Goal: Navigation & Orientation: Find specific page/section

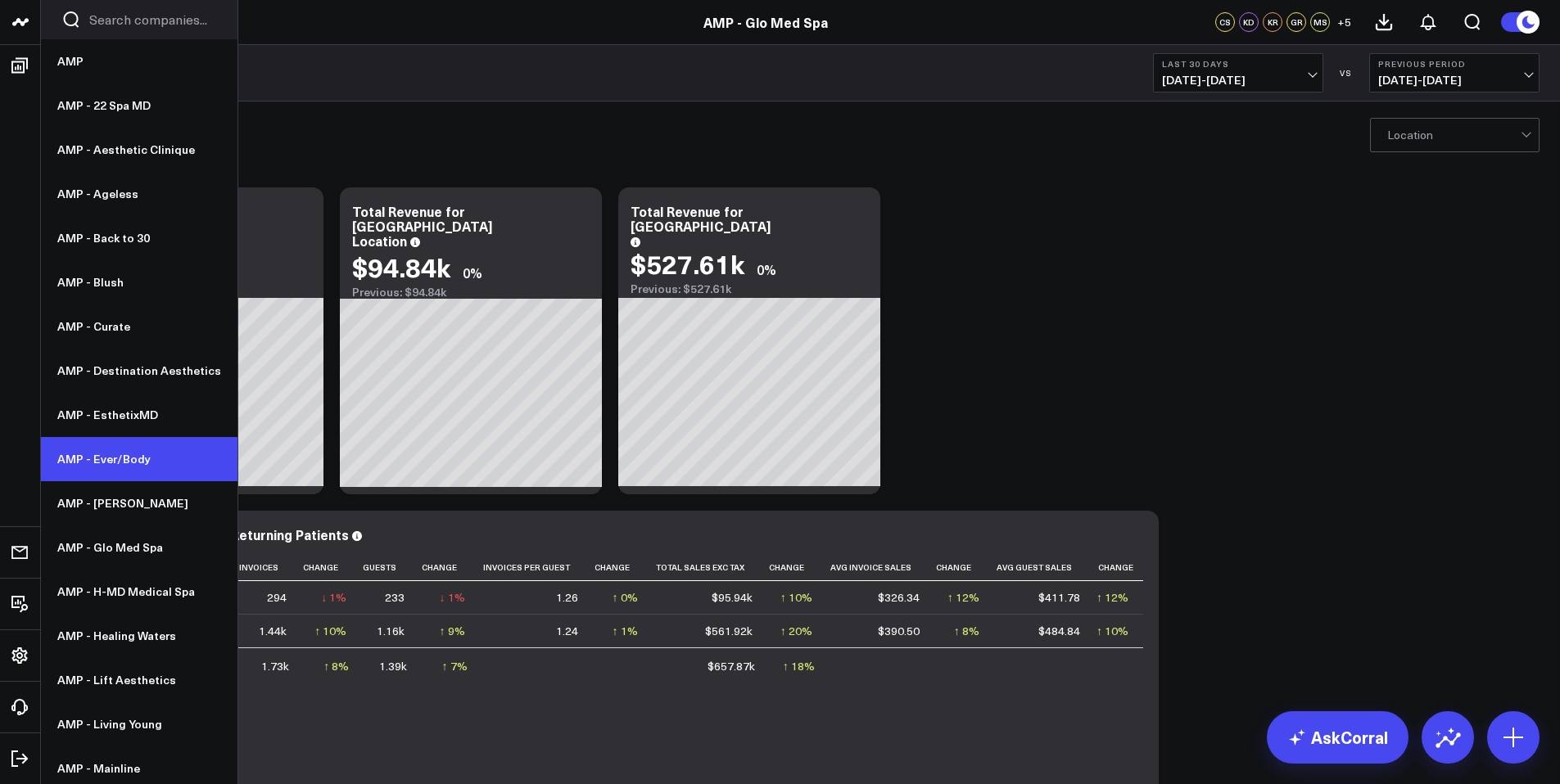
click at [121, 463] on link "AMP - Ever/Body" at bounding box center [139, 459] width 196 height 45
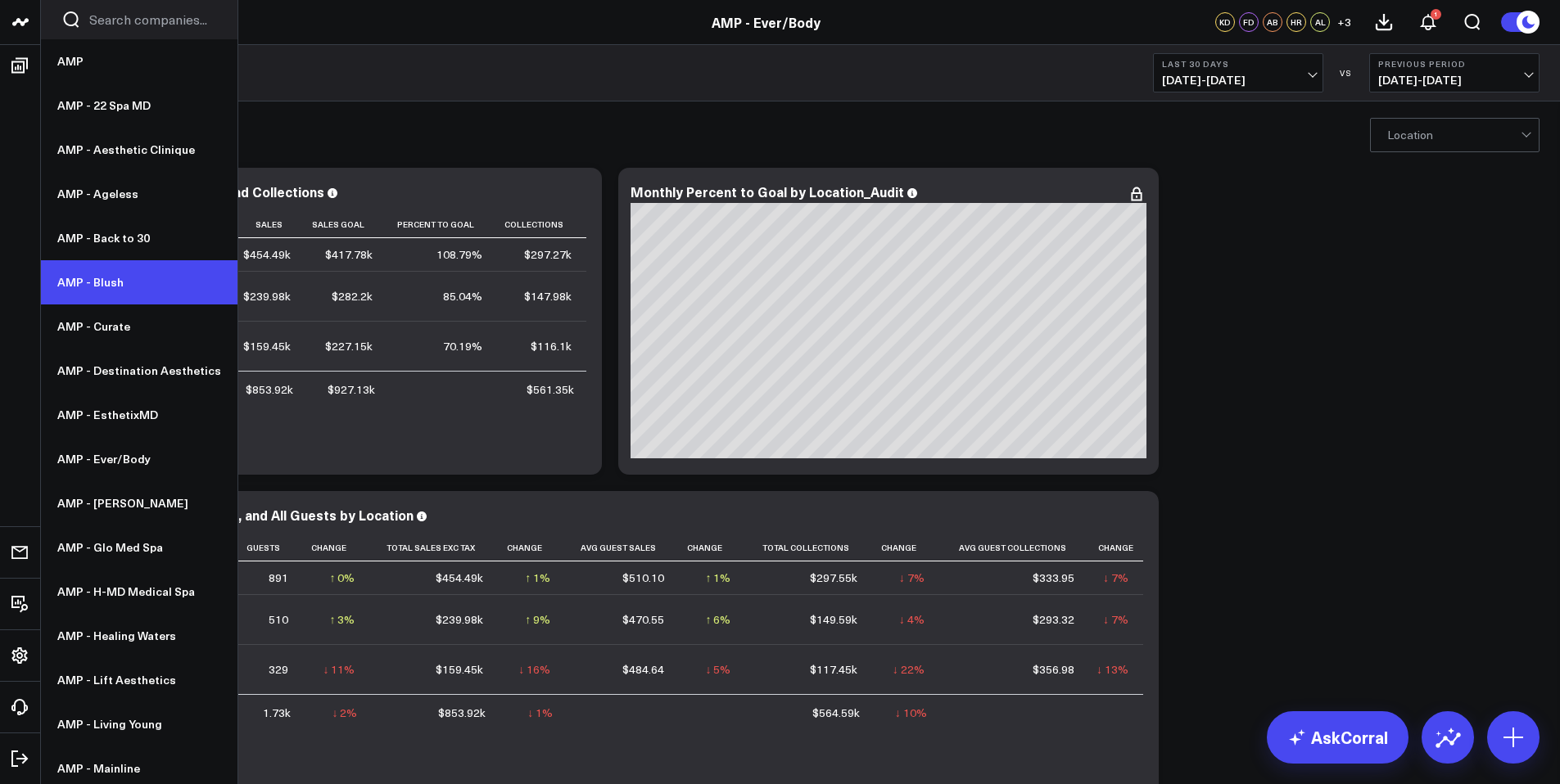
click at [95, 273] on link "AMP - Blush" at bounding box center [139, 282] width 196 height 45
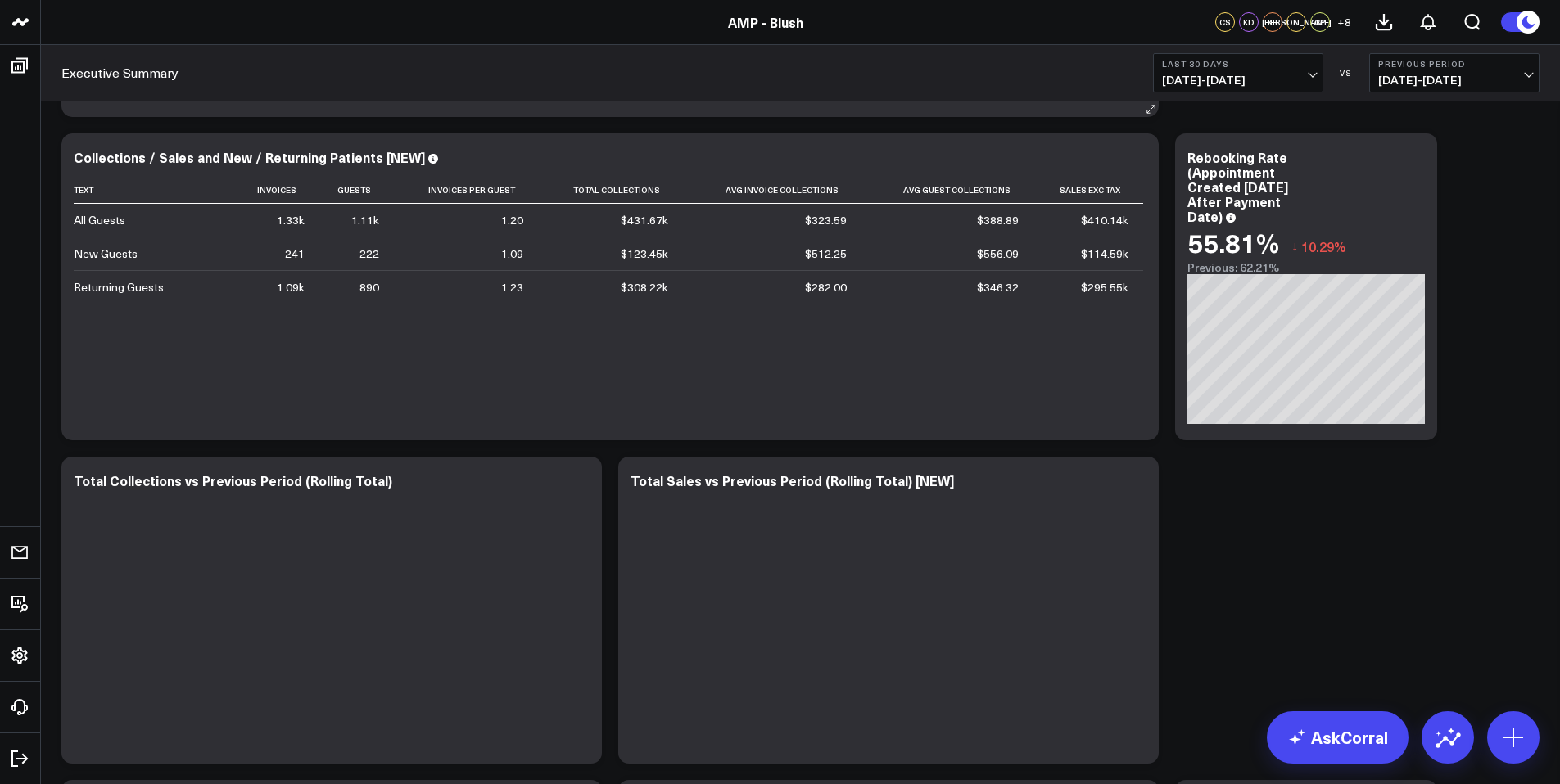
scroll to position [584, 0]
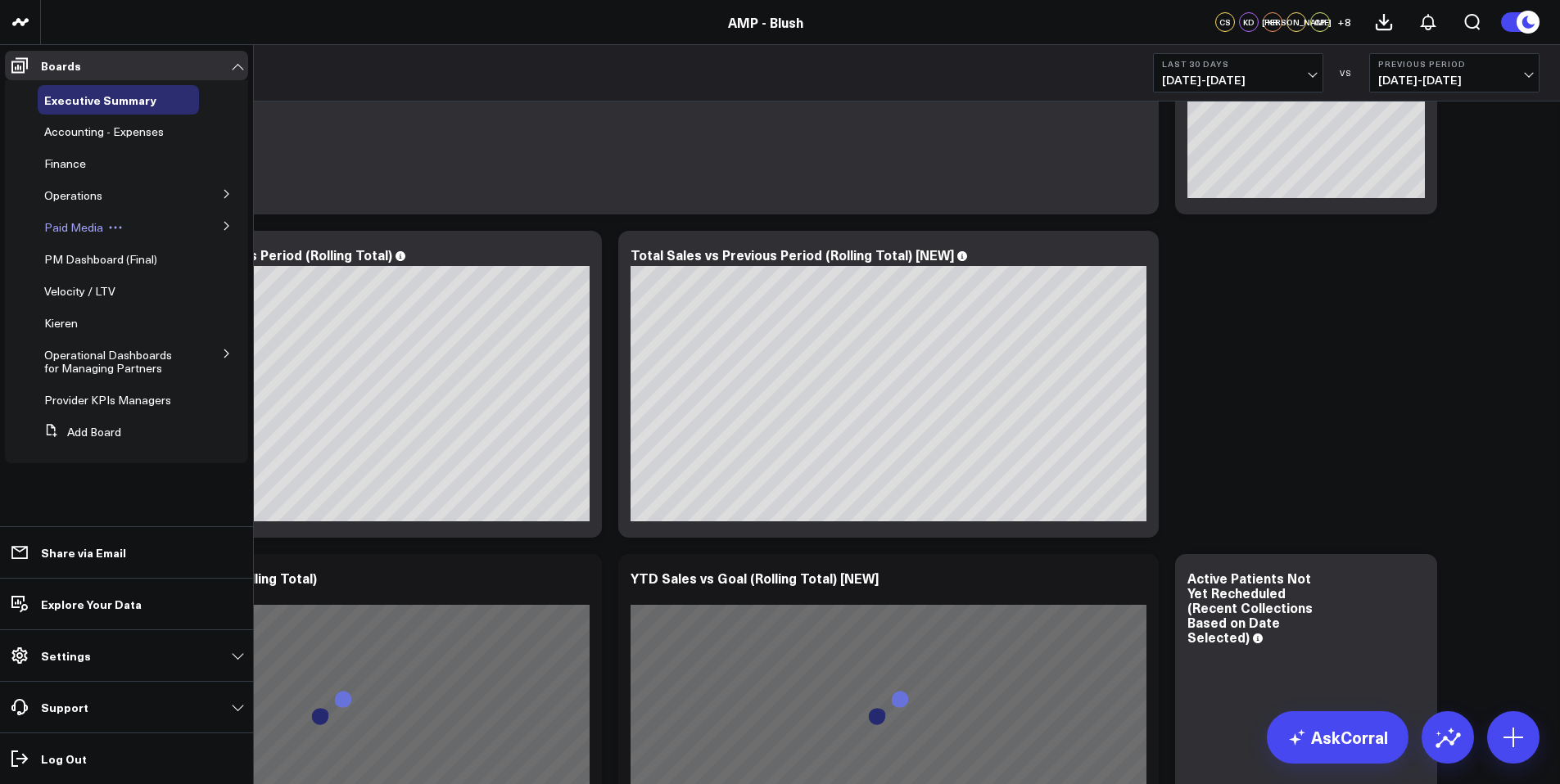
click at [95, 232] on span "Paid Media" at bounding box center [74, 228] width 59 height 16
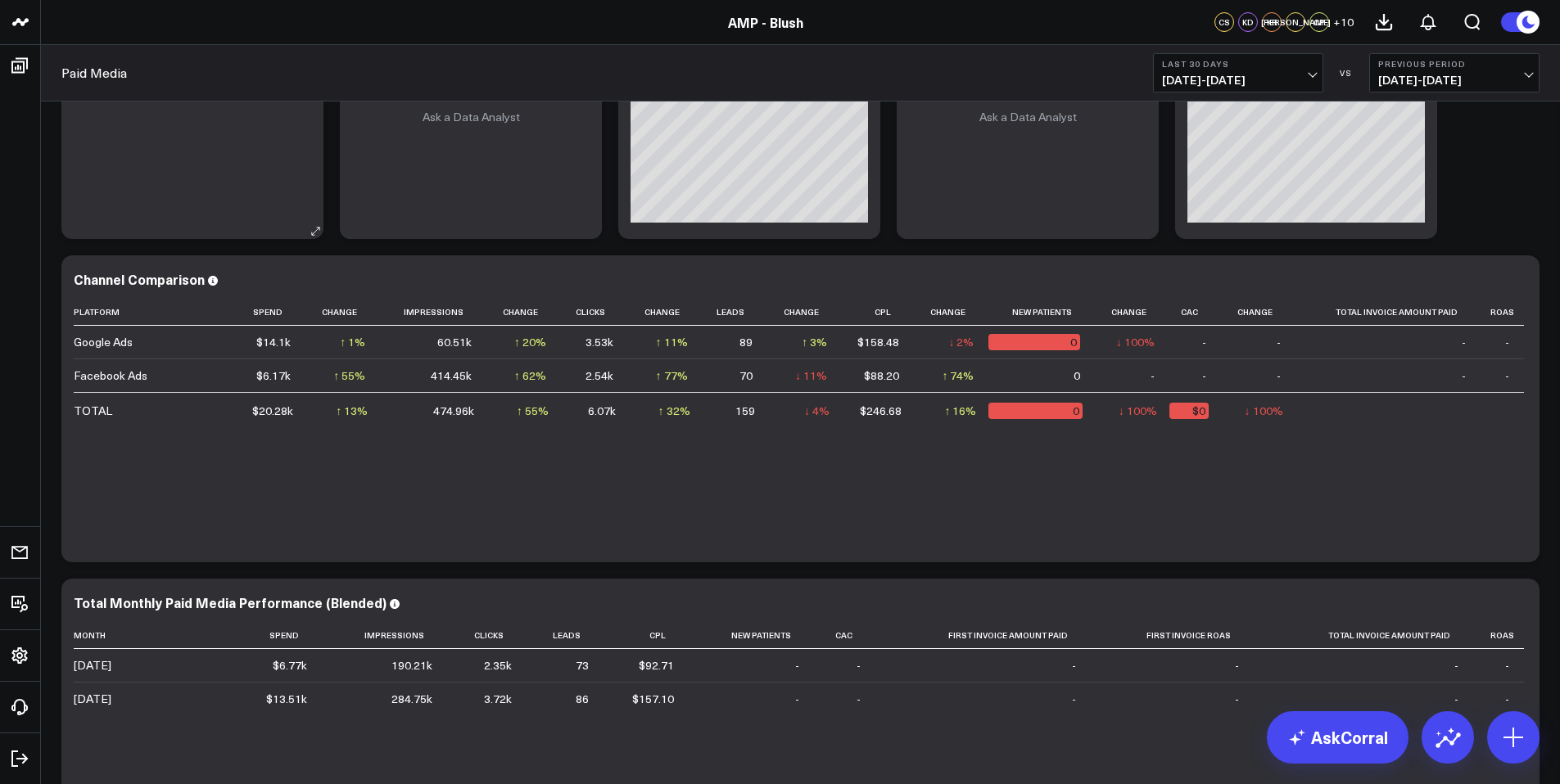
scroll to position [228, 0]
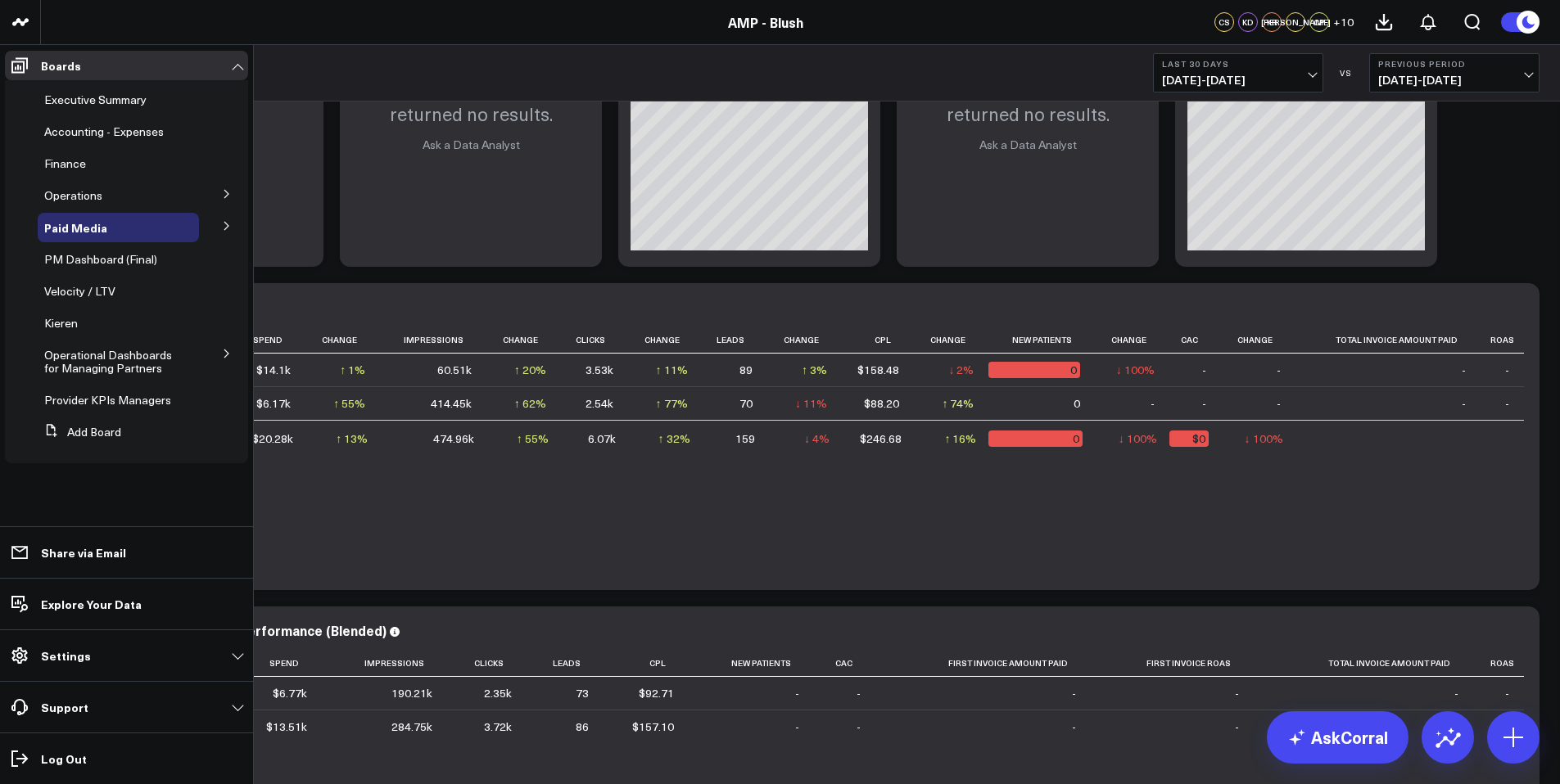
click at [224, 232] on button at bounding box center [227, 225] width 43 height 24
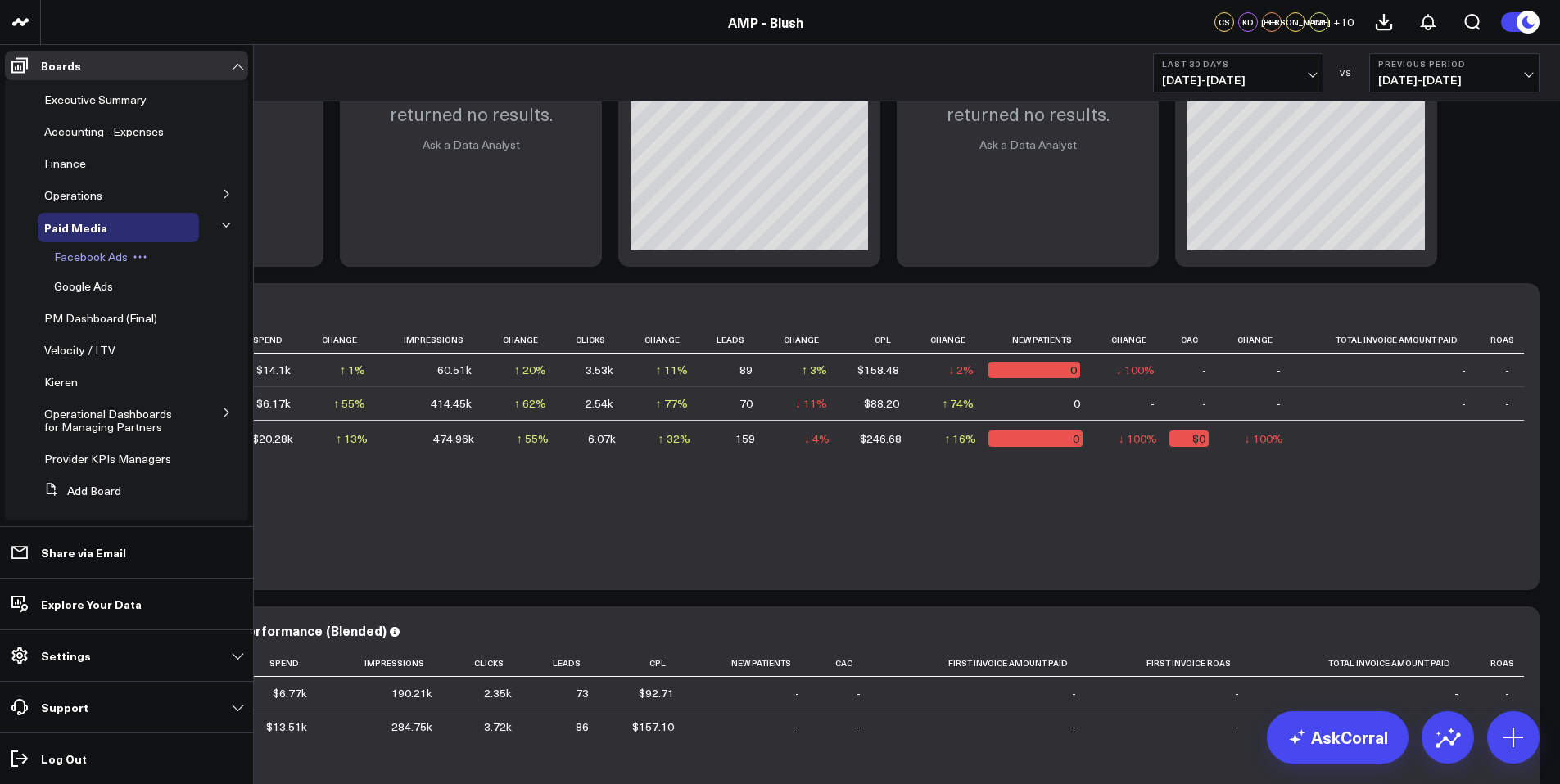
click at [110, 257] on span "Facebook Ads" at bounding box center [91, 256] width 74 height 16
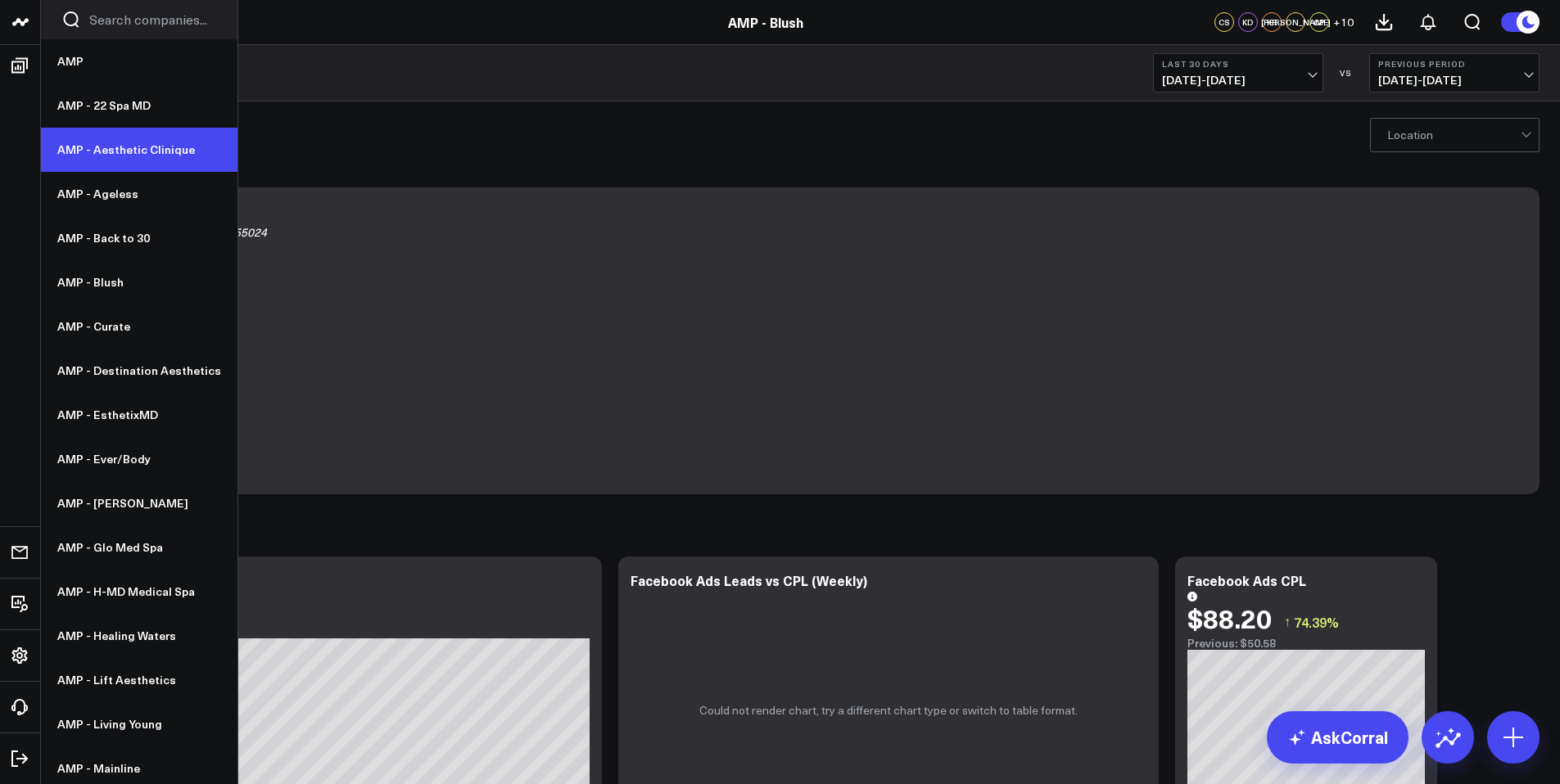
click at [127, 158] on link "AMP - Aesthetic Clinique" at bounding box center [139, 150] width 196 height 45
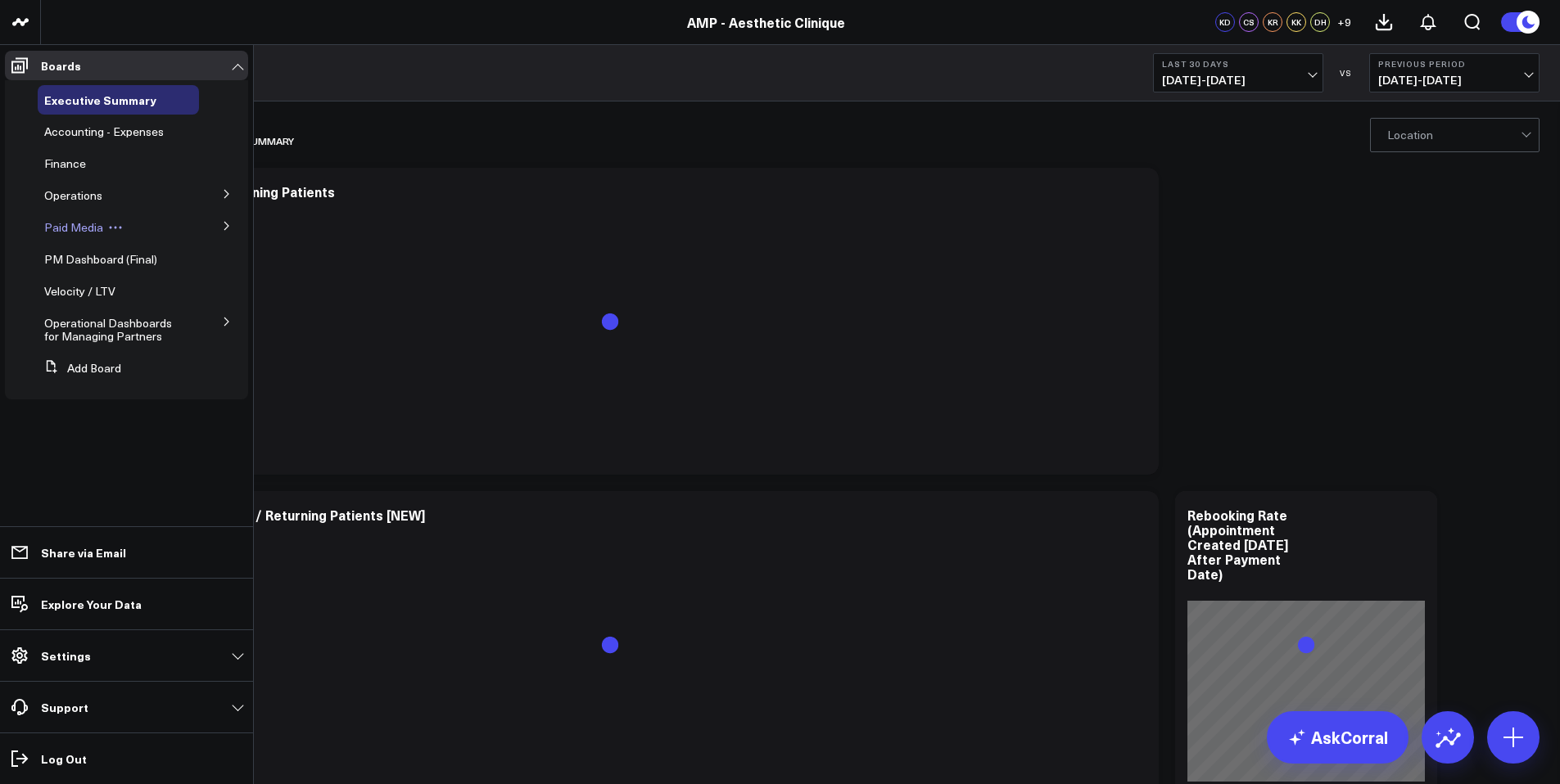
click at [74, 225] on span "Paid Media" at bounding box center [74, 228] width 59 height 16
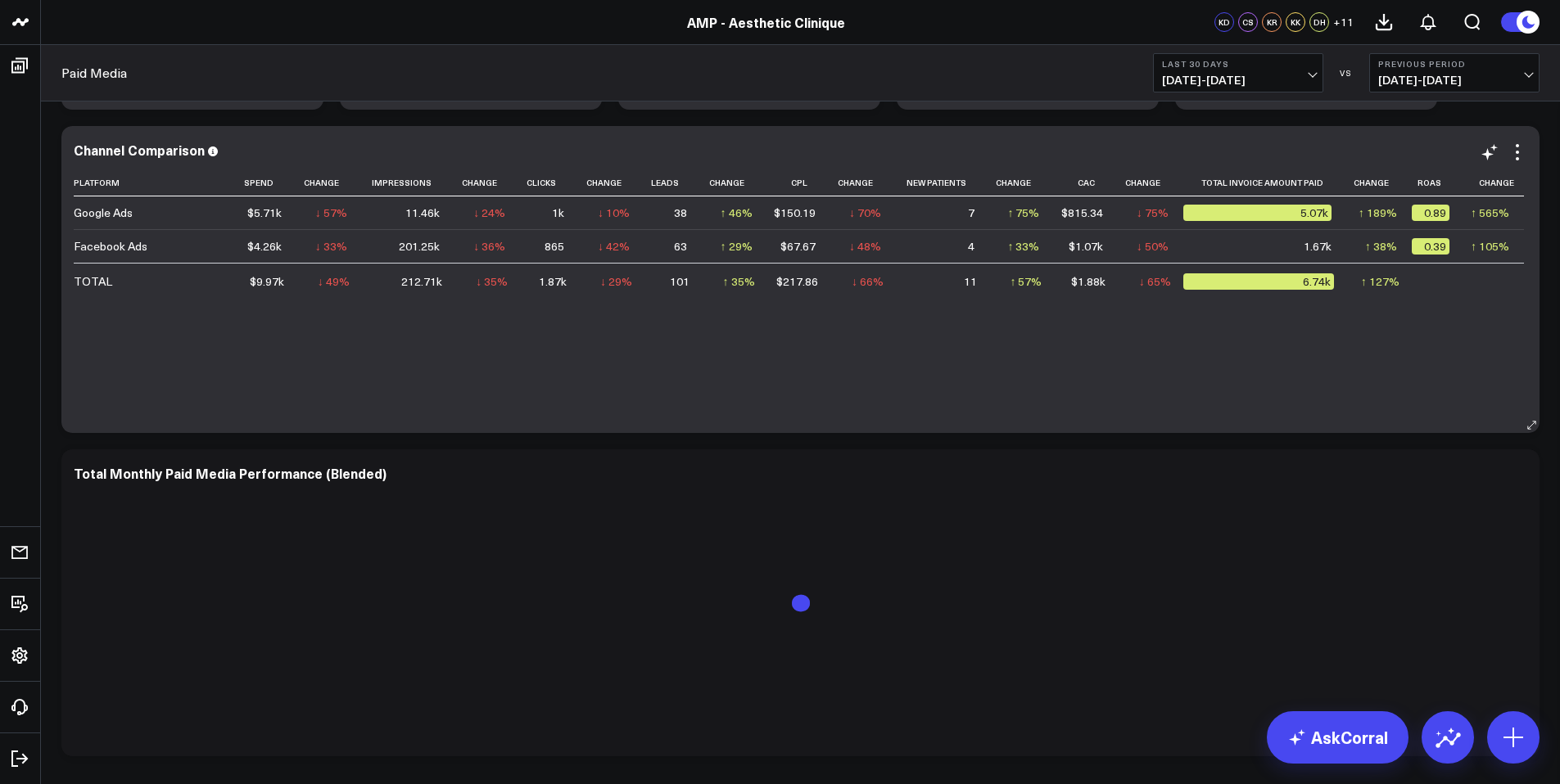
scroll to position [463, 0]
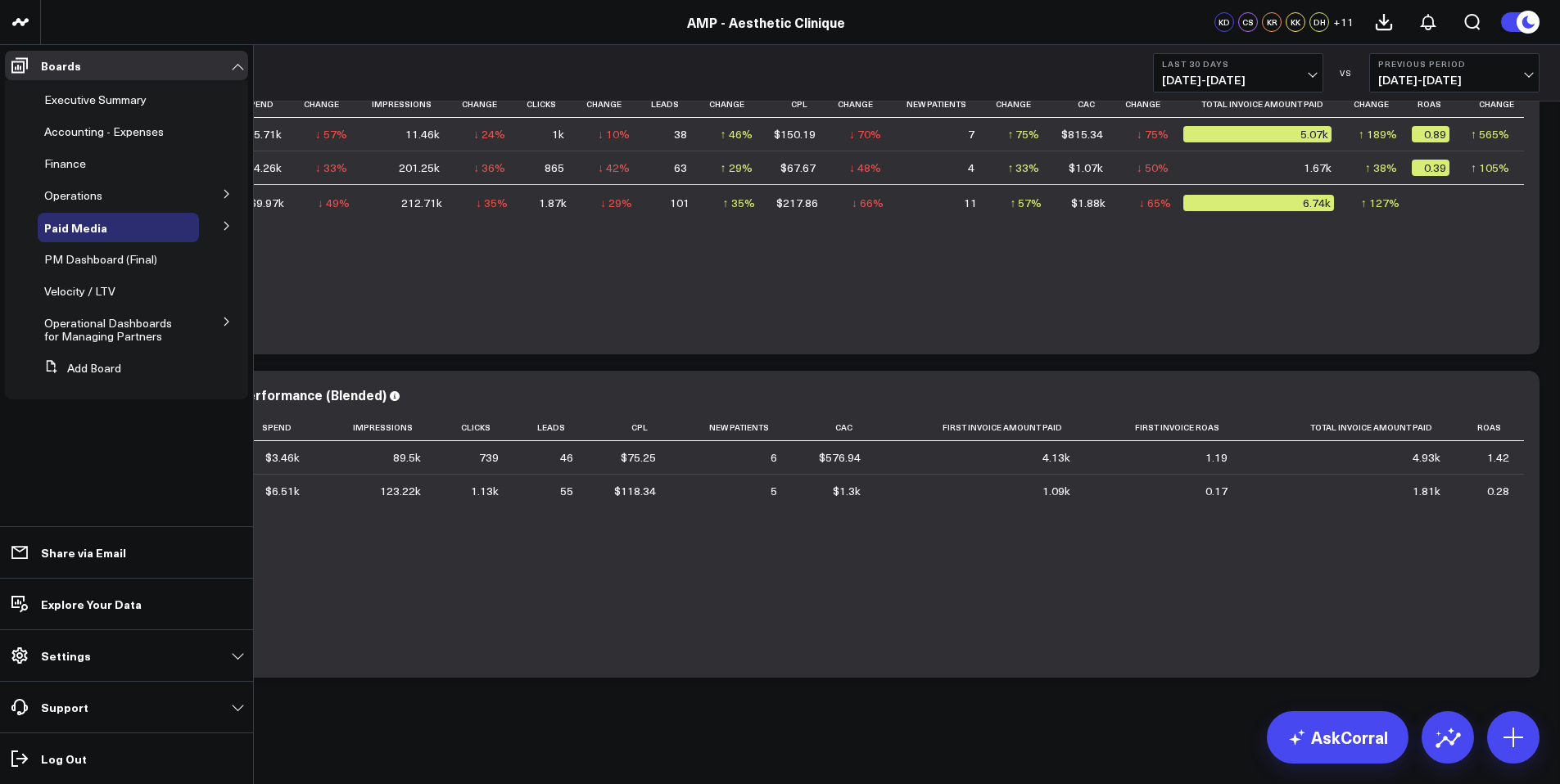
click at [223, 227] on icon at bounding box center [226, 226] width 10 height 10
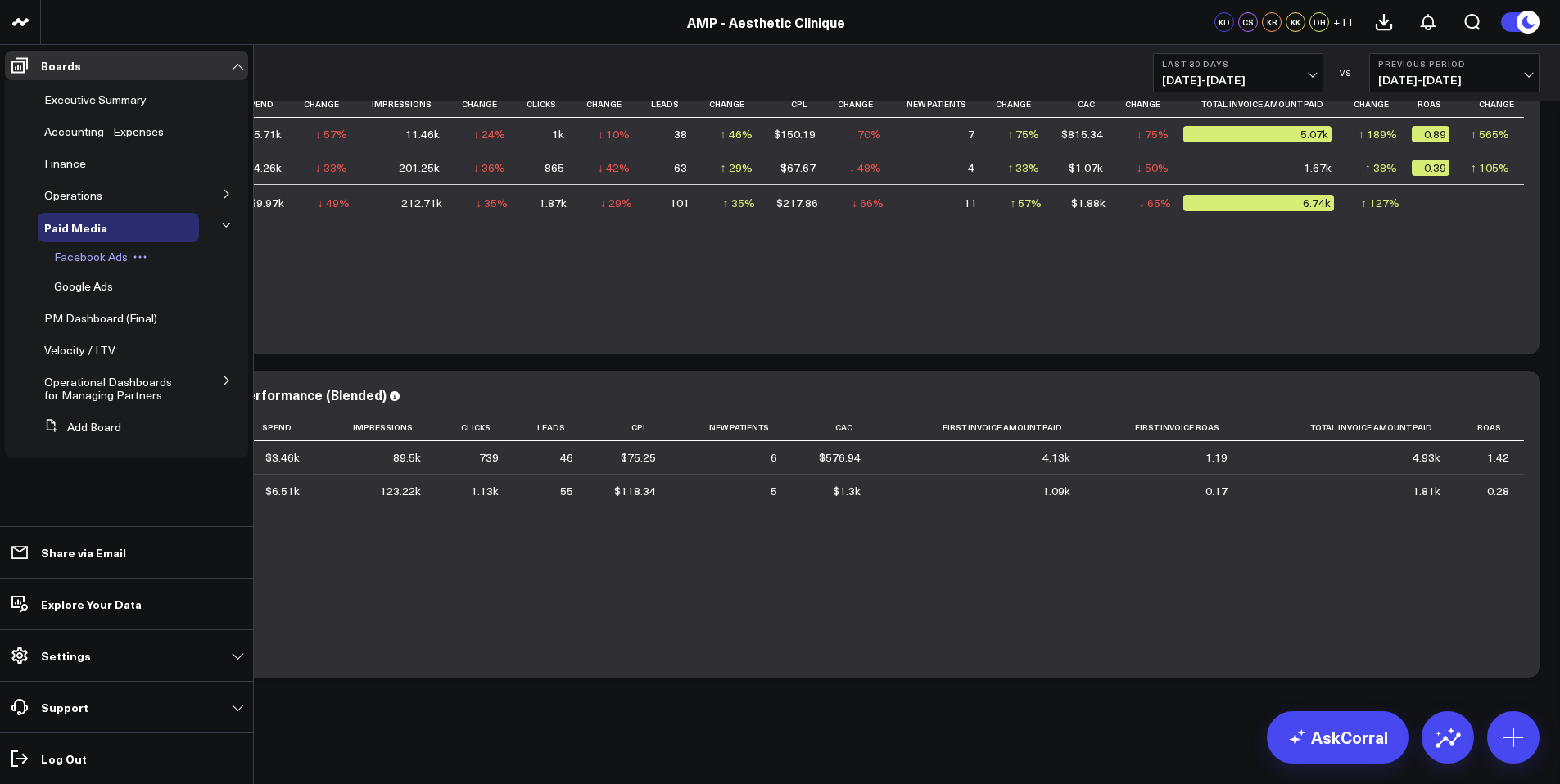
click at [109, 258] on span "Facebook Ads" at bounding box center [91, 256] width 74 height 16
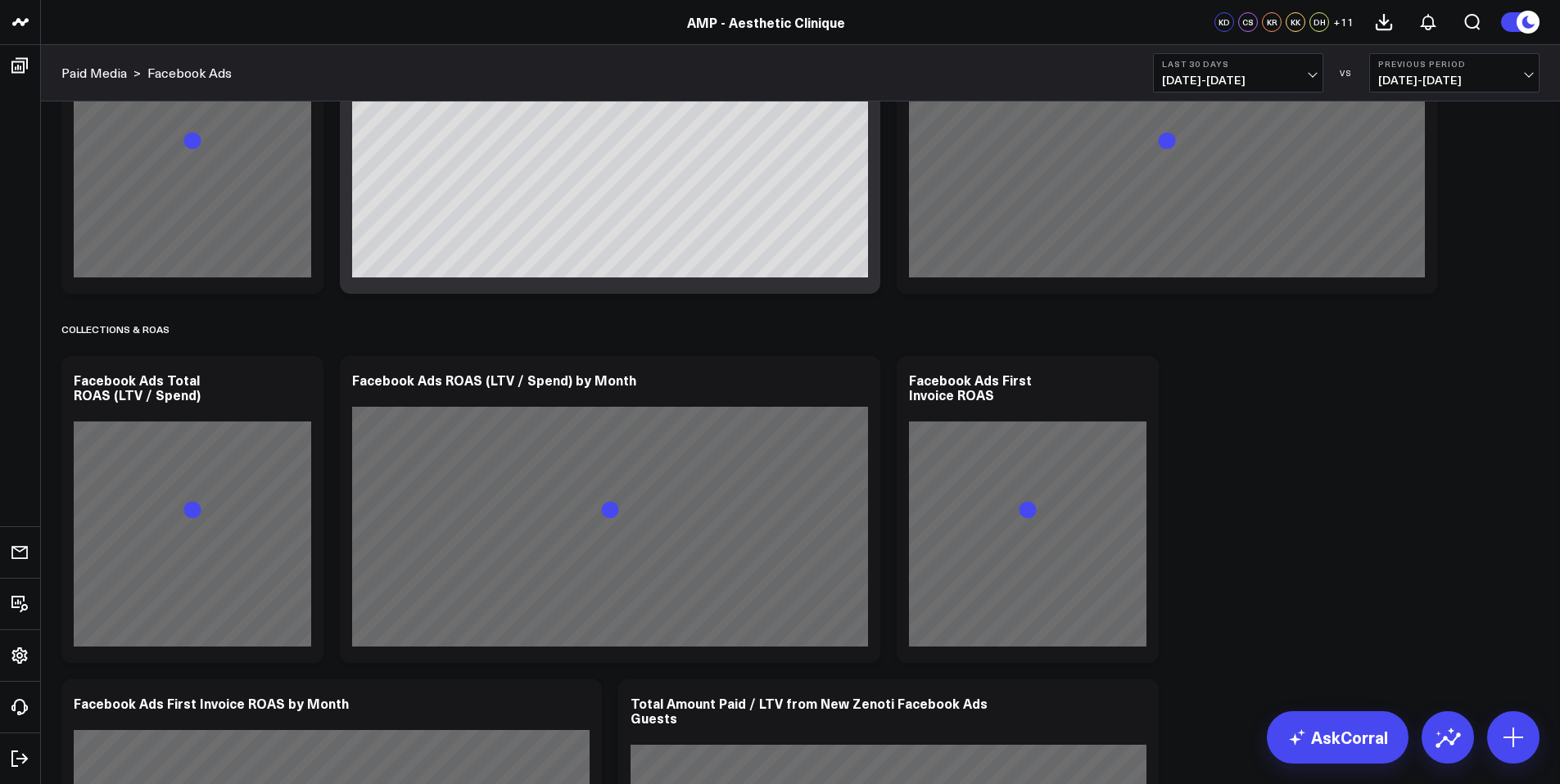
scroll to position [2224, 0]
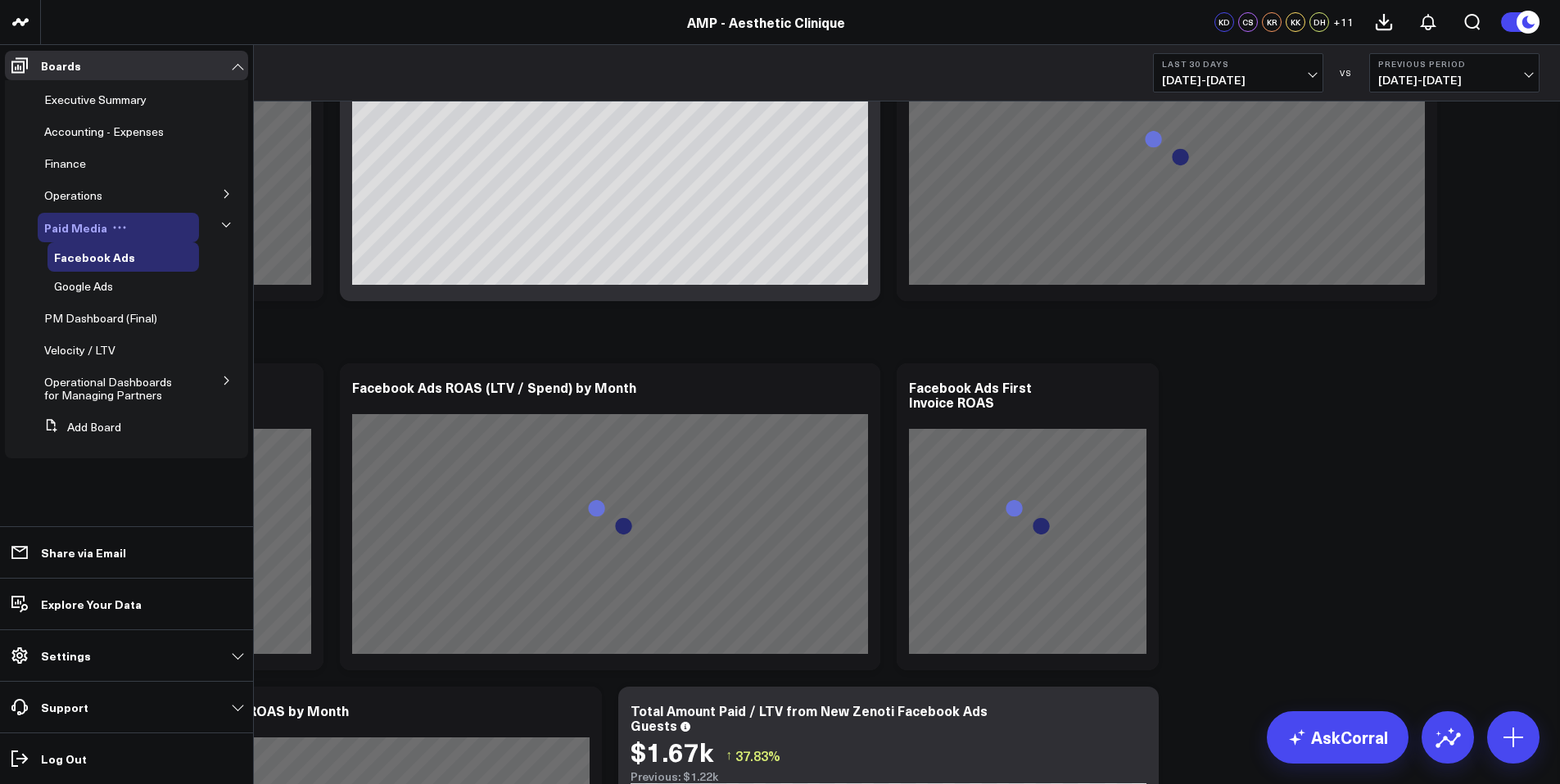
click at [108, 223] on button at bounding box center [120, 228] width 25 height 13
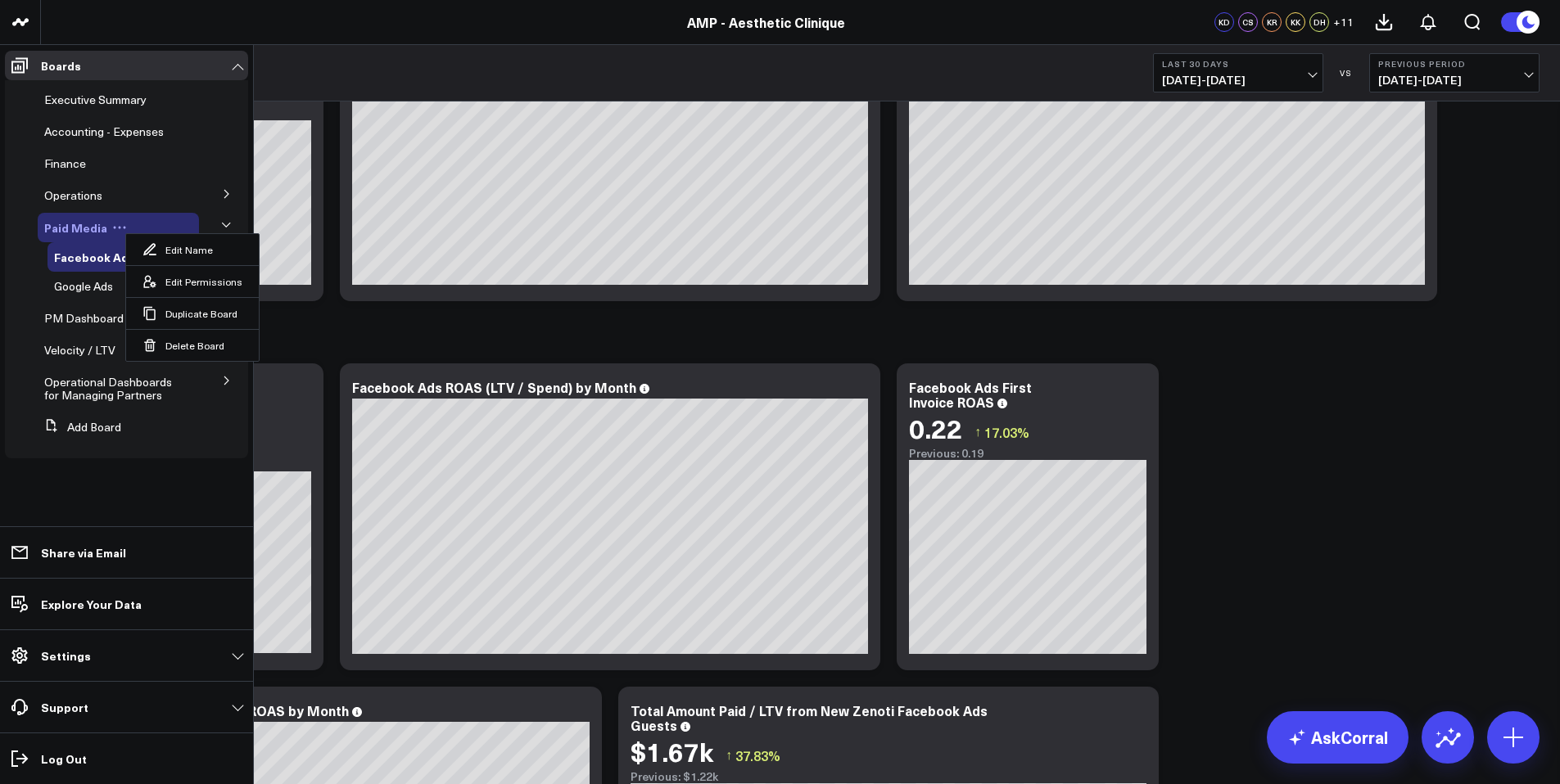
click at [81, 229] on span "Paid Media" at bounding box center [76, 228] width 63 height 17
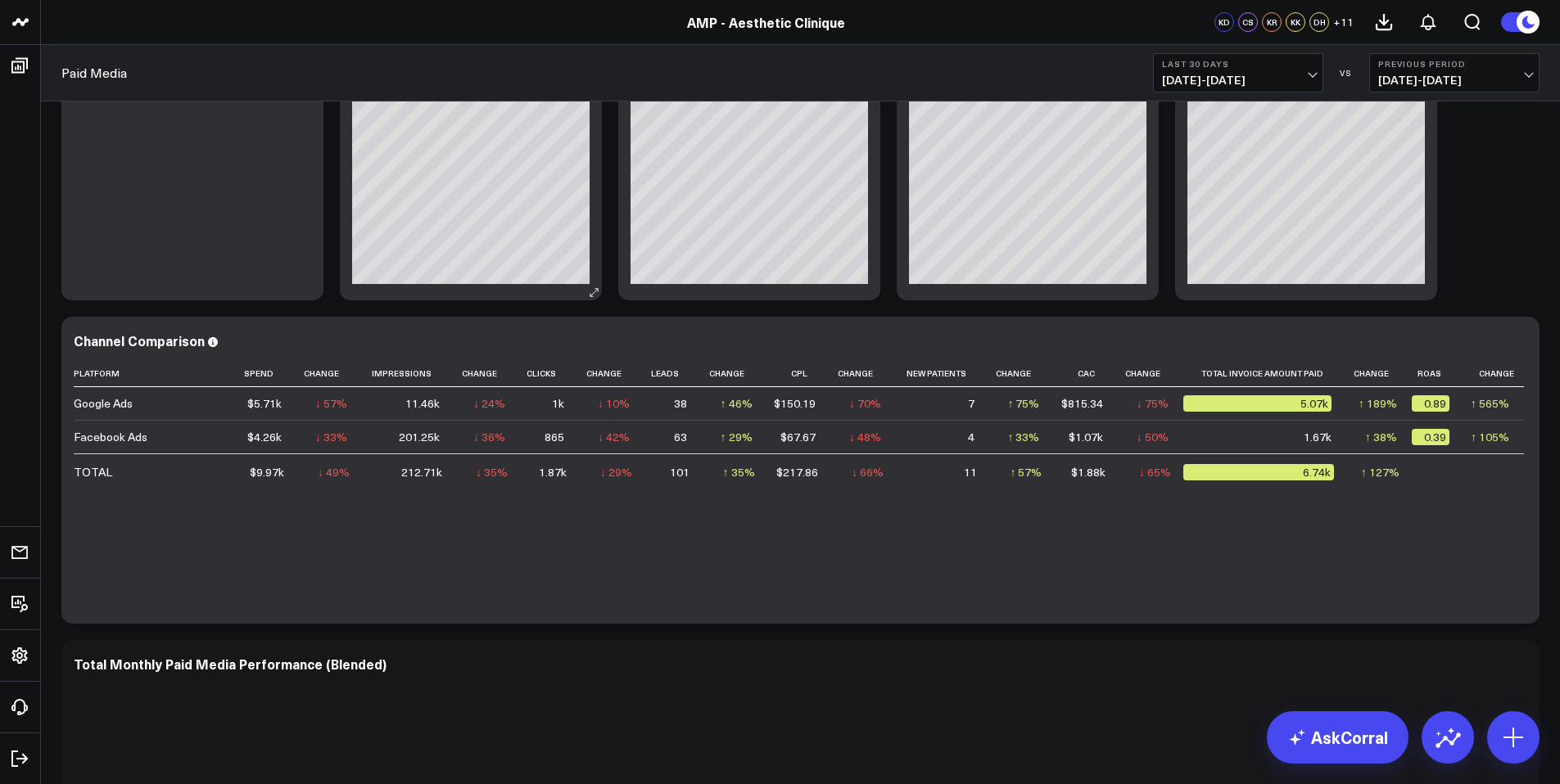
scroll to position [463, 0]
